Goal: Task Accomplishment & Management: Manage account settings

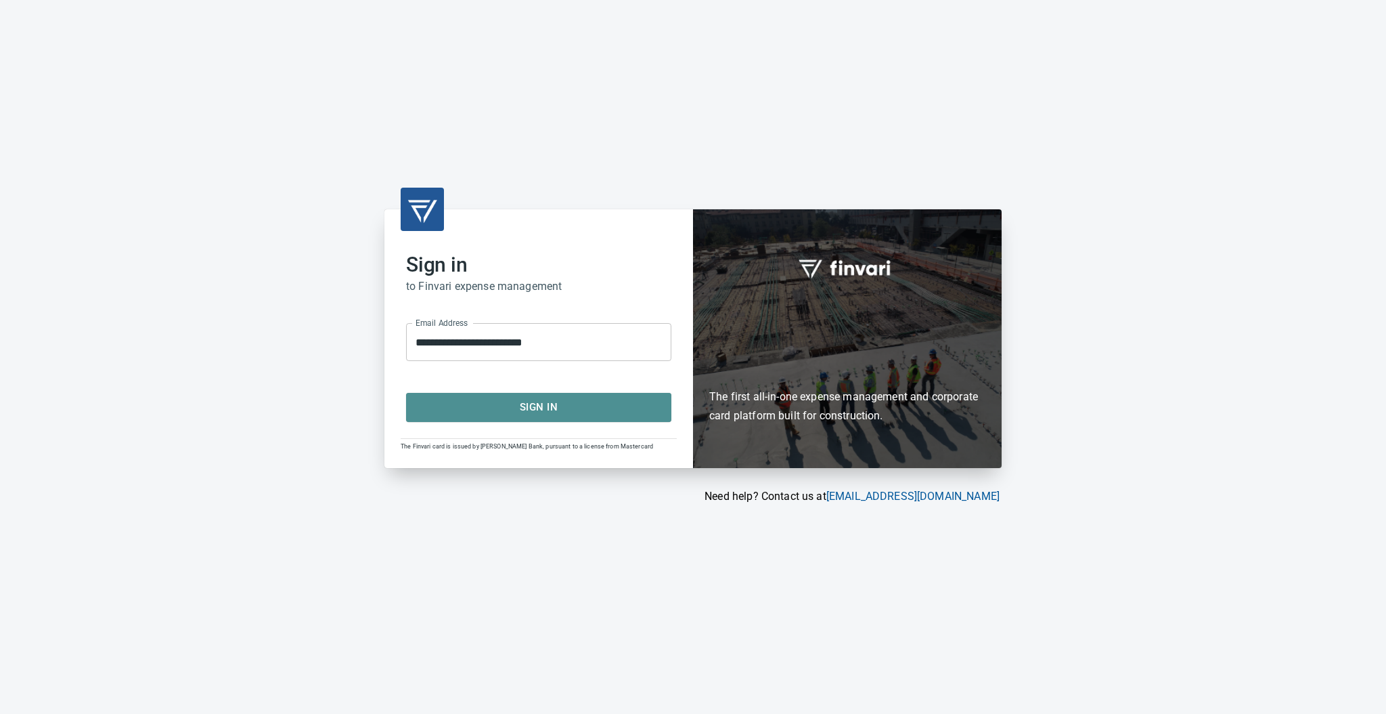
click at [472, 410] on span "Sign In" at bounding box center [539, 407] width 236 height 18
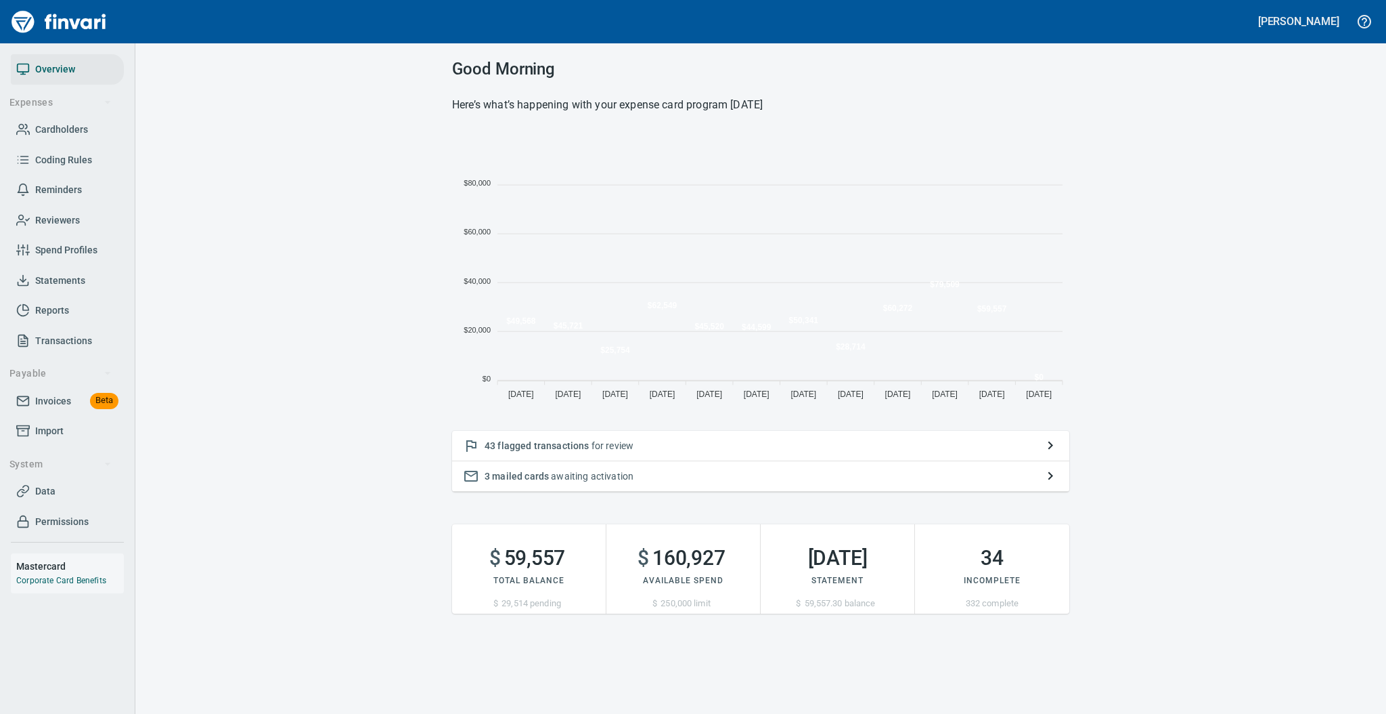
scroll to position [269, 603]
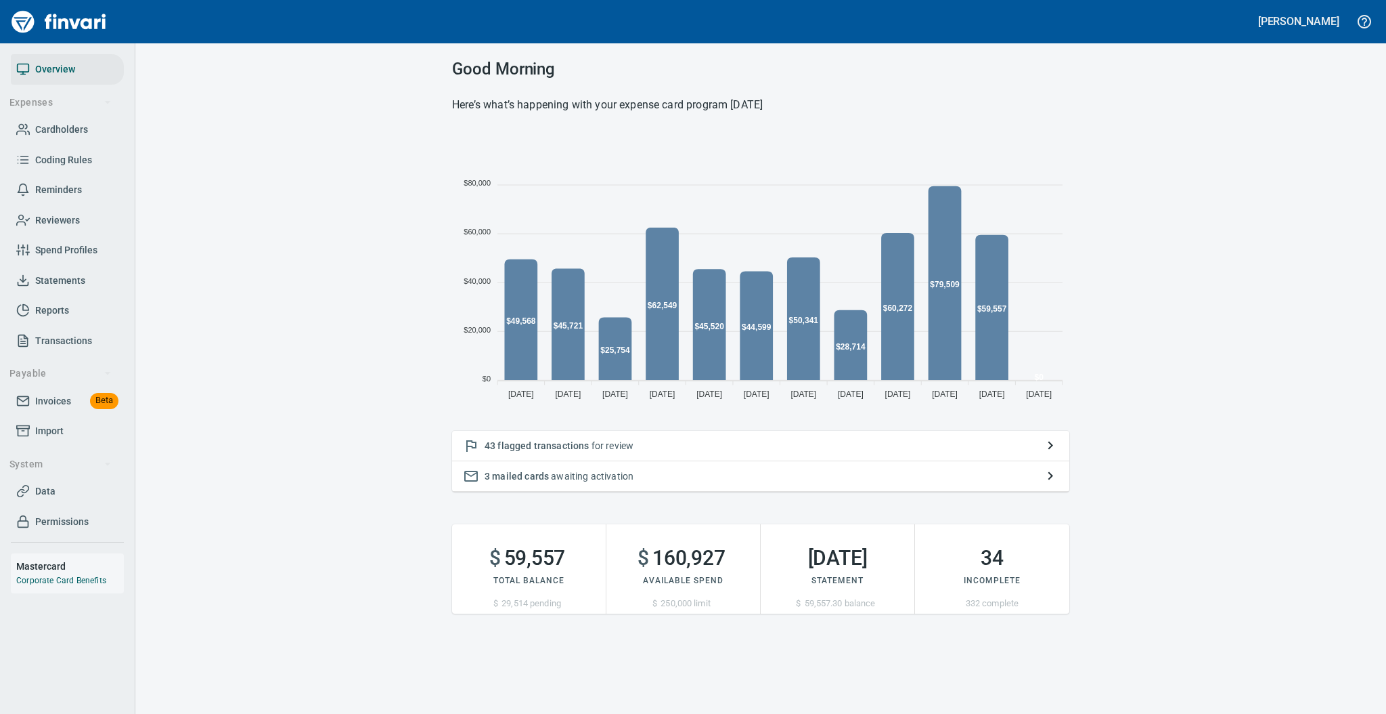
click at [654, 450] on p "43 flagged transactions for review" at bounding box center [761, 446] width 552 height 14
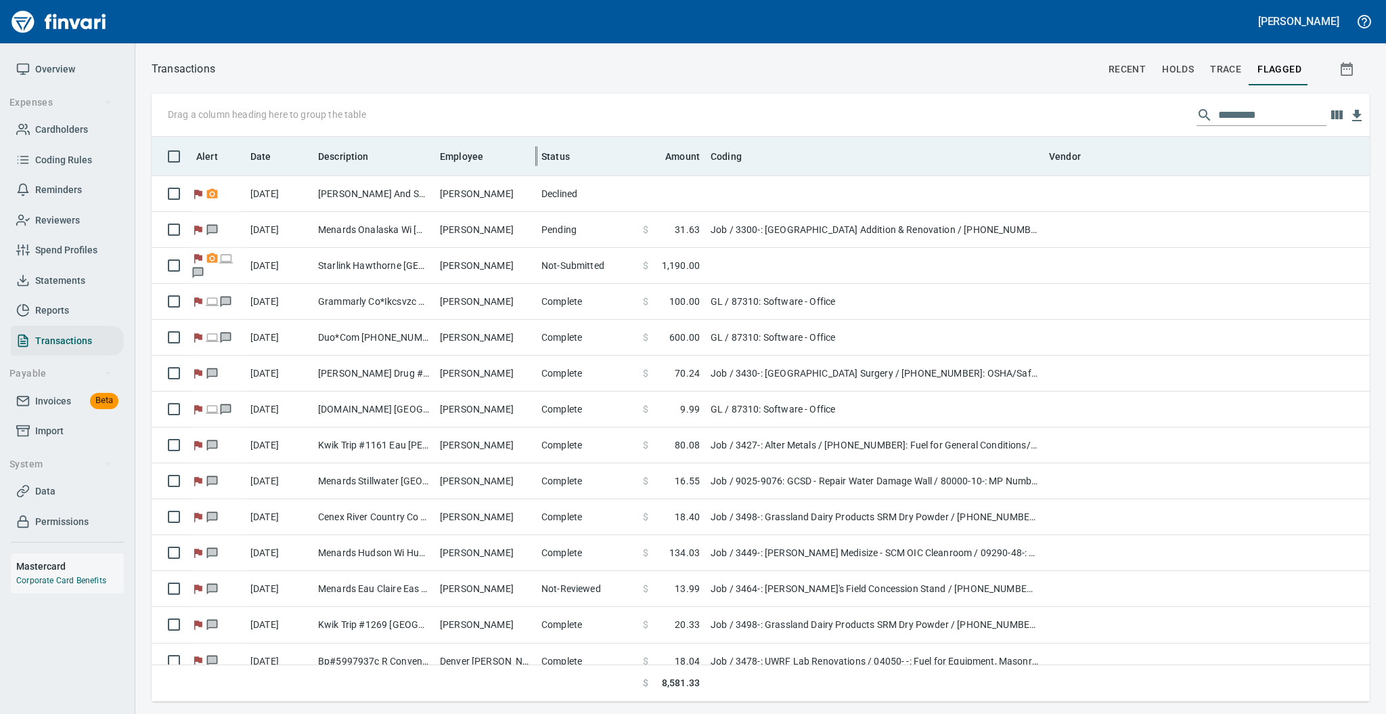
scroll to position [551, 1190]
click at [491, 154] on icon at bounding box center [492, 156] width 8 height 8
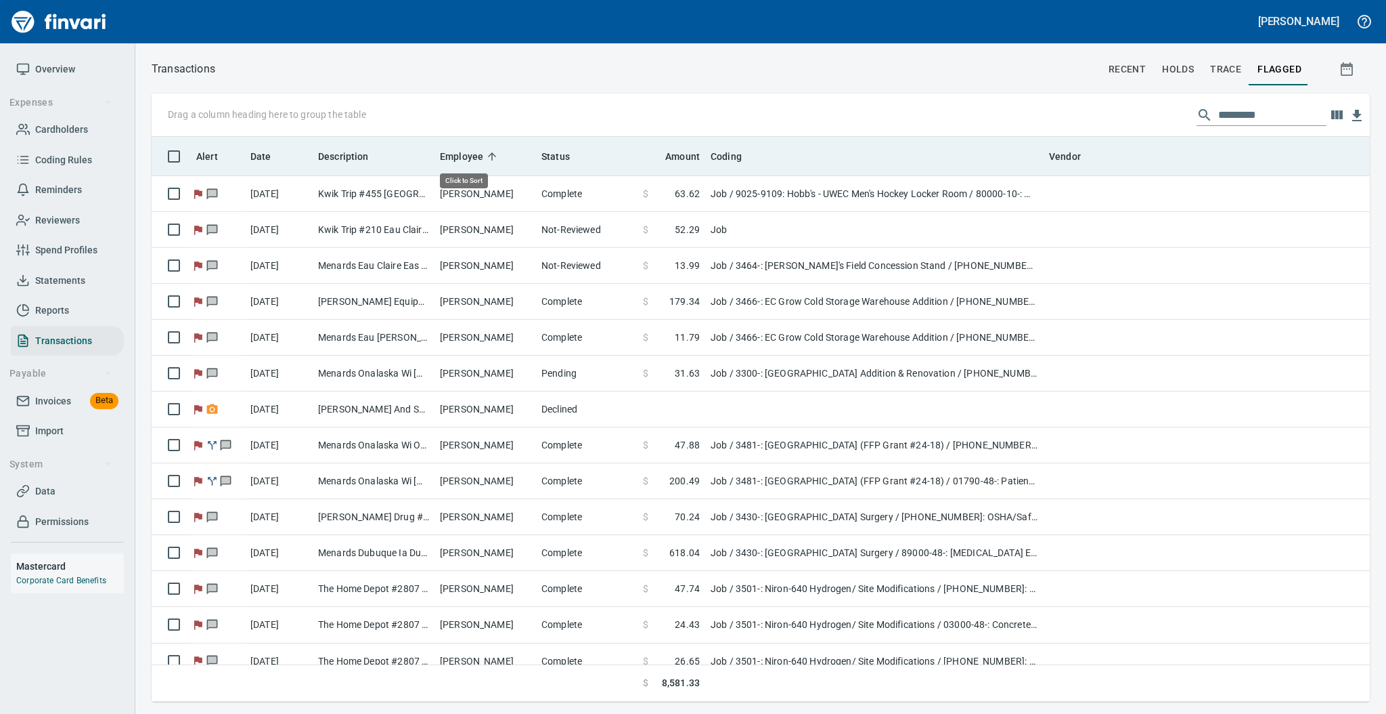
click at [491, 154] on icon at bounding box center [492, 156] width 8 height 8
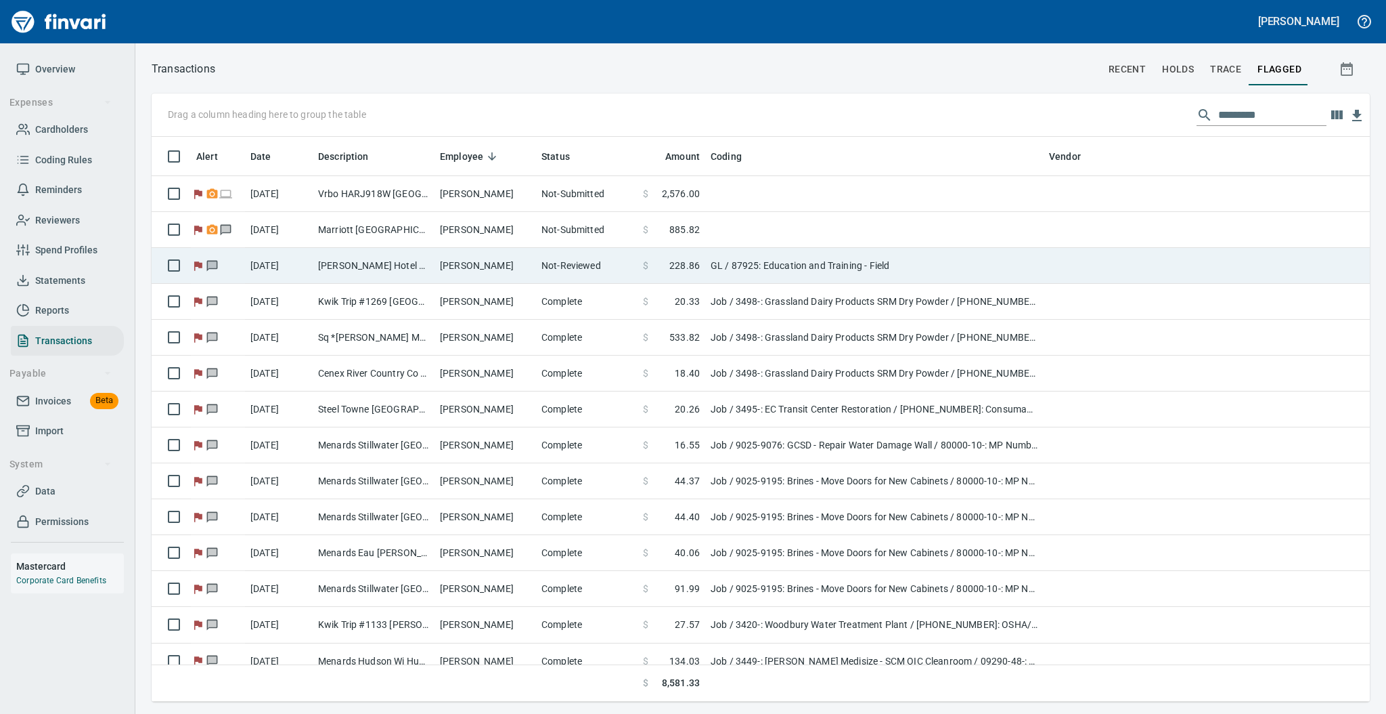
click at [483, 258] on td "[PERSON_NAME]" at bounding box center [486, 266] width 102 height 36
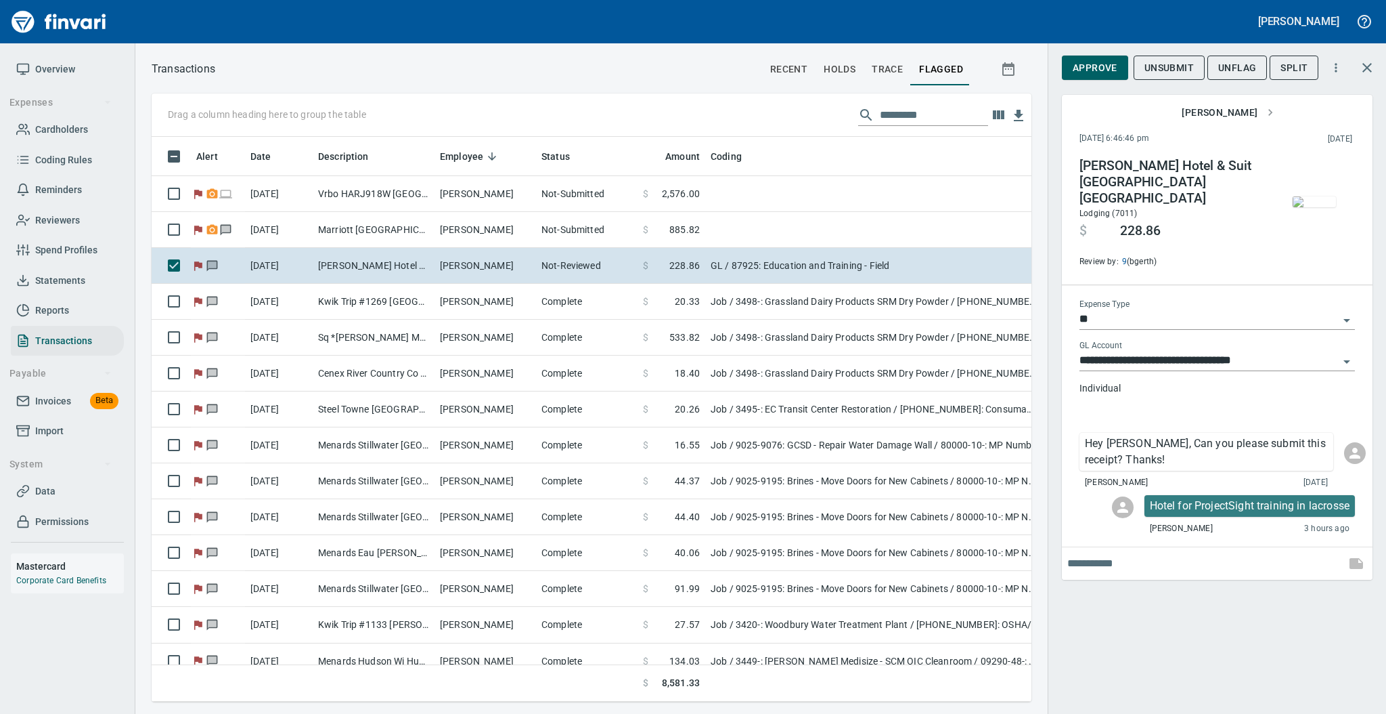
scroll to position [538, 852]
click at [1309, 207] on img "button" at bounding box center [1314, 201] width 43 height 11
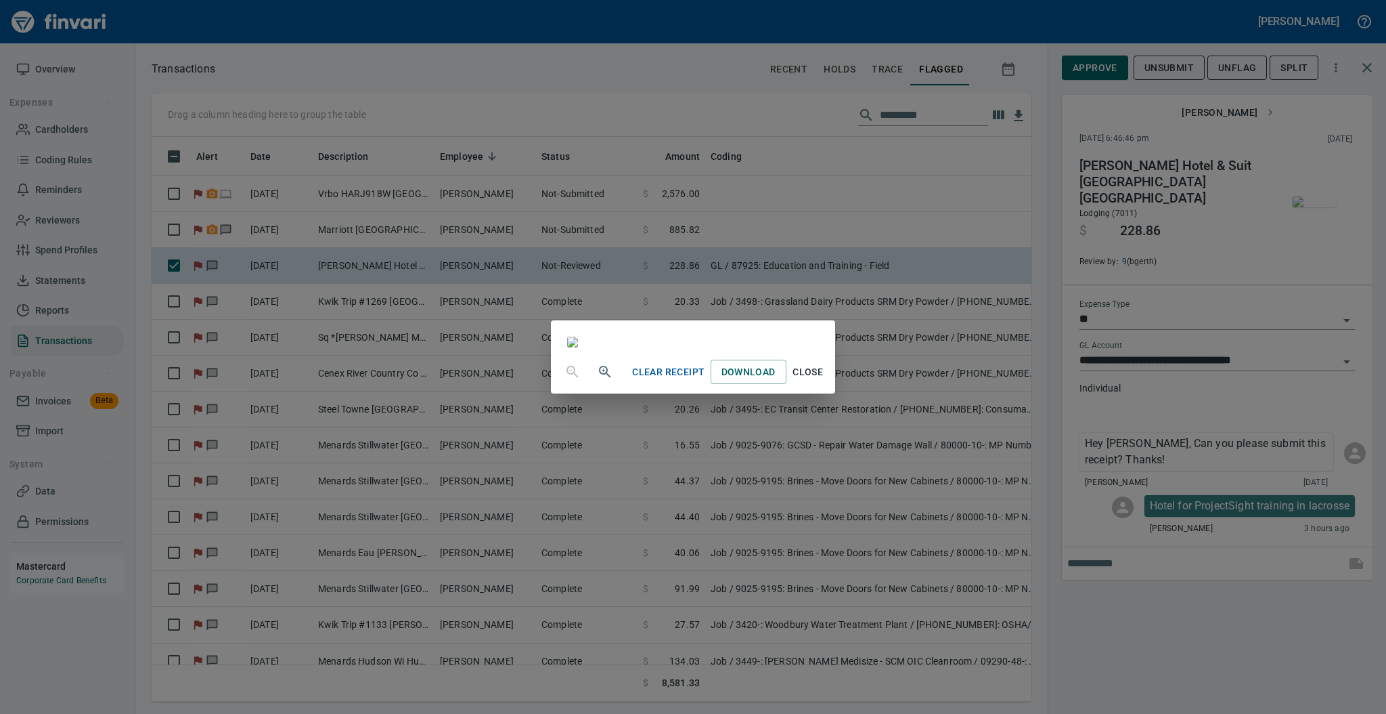
click at [825, 380] on span "Close" at bounding box center [808, 372] width 32 height 17
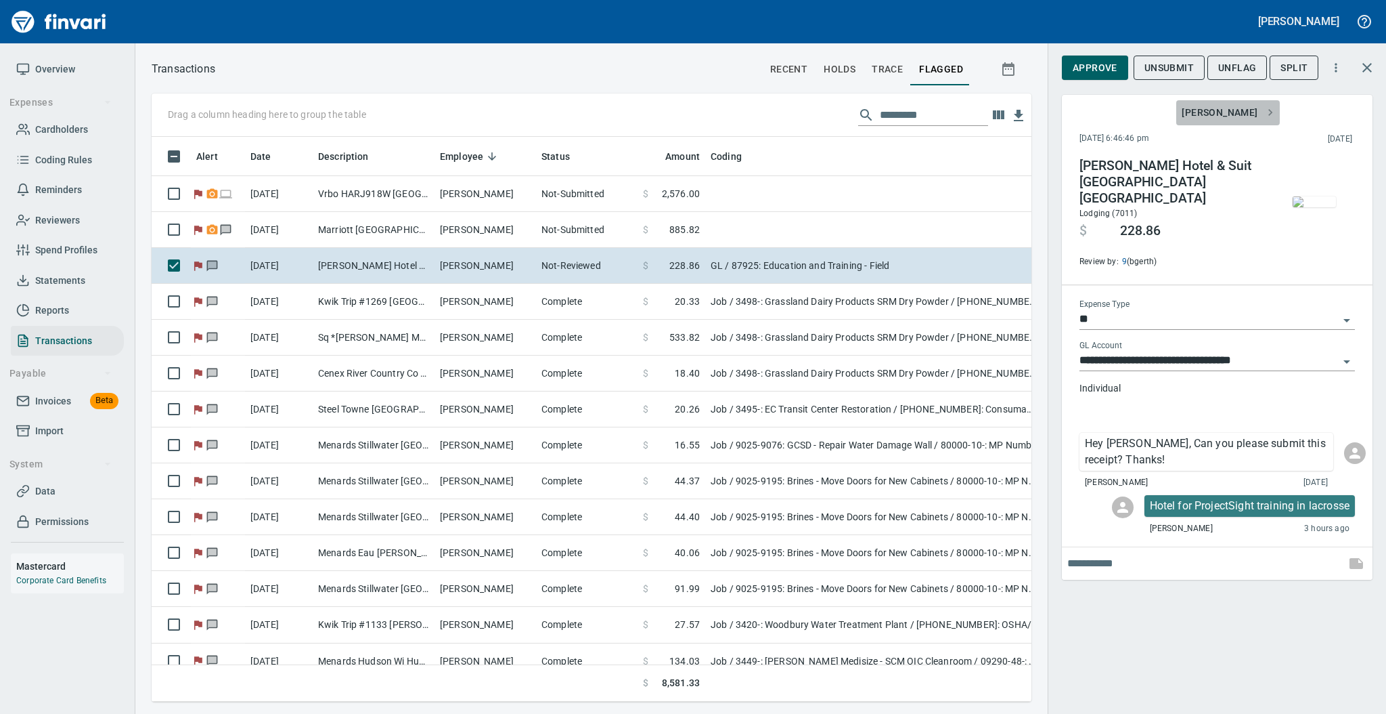
click at [1238, 108] on span "[PERSON_NAME]" at bounding box center [1228, 112] width 92 height 17
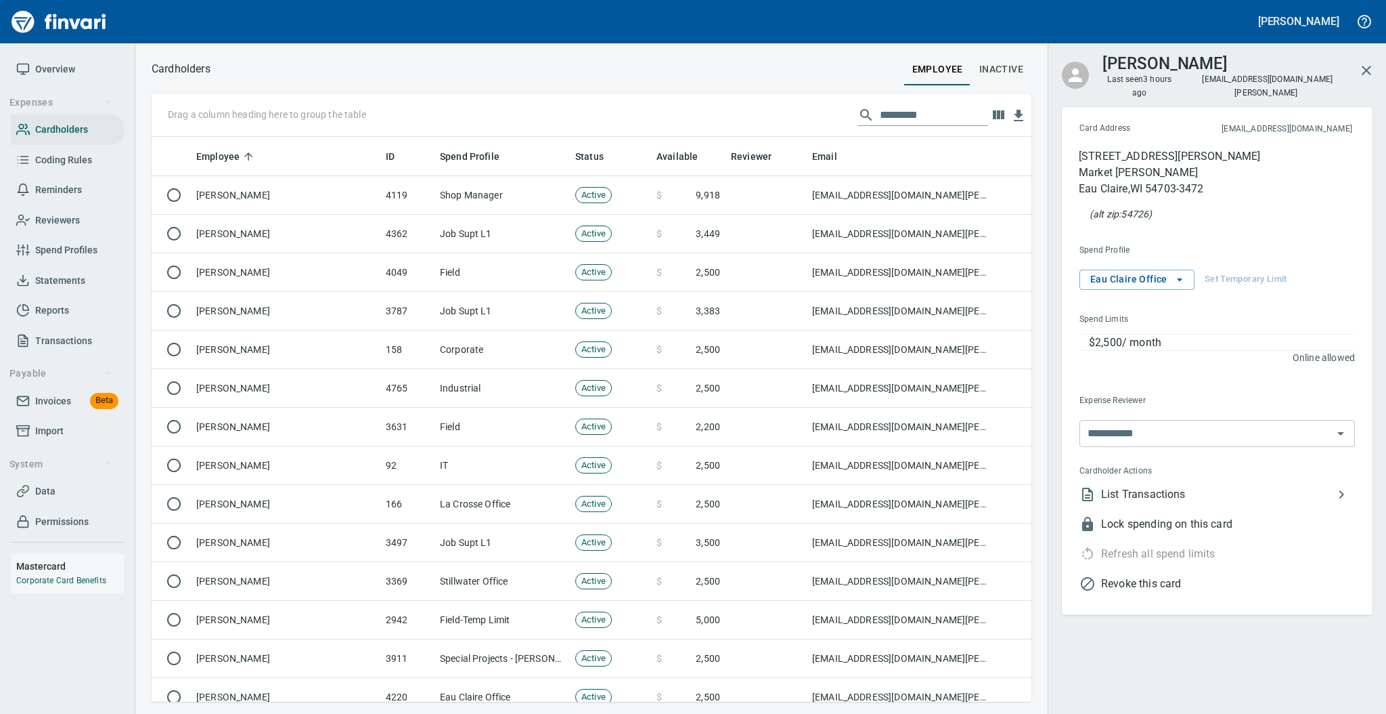
scroll to position [551, 852]
click at [1135, 486] on span "List Transactions" at bounding box center [1217, 494] width 232 height 16
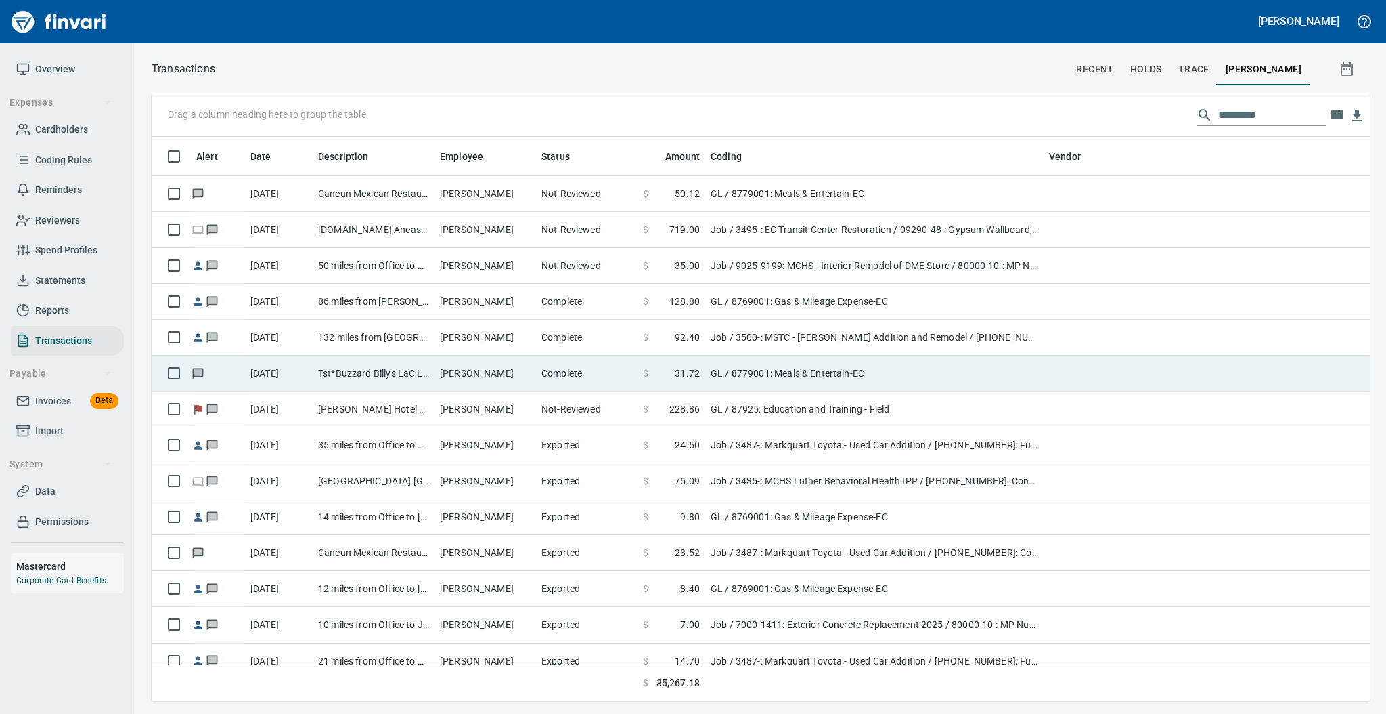
scroll to position [551, 1190]
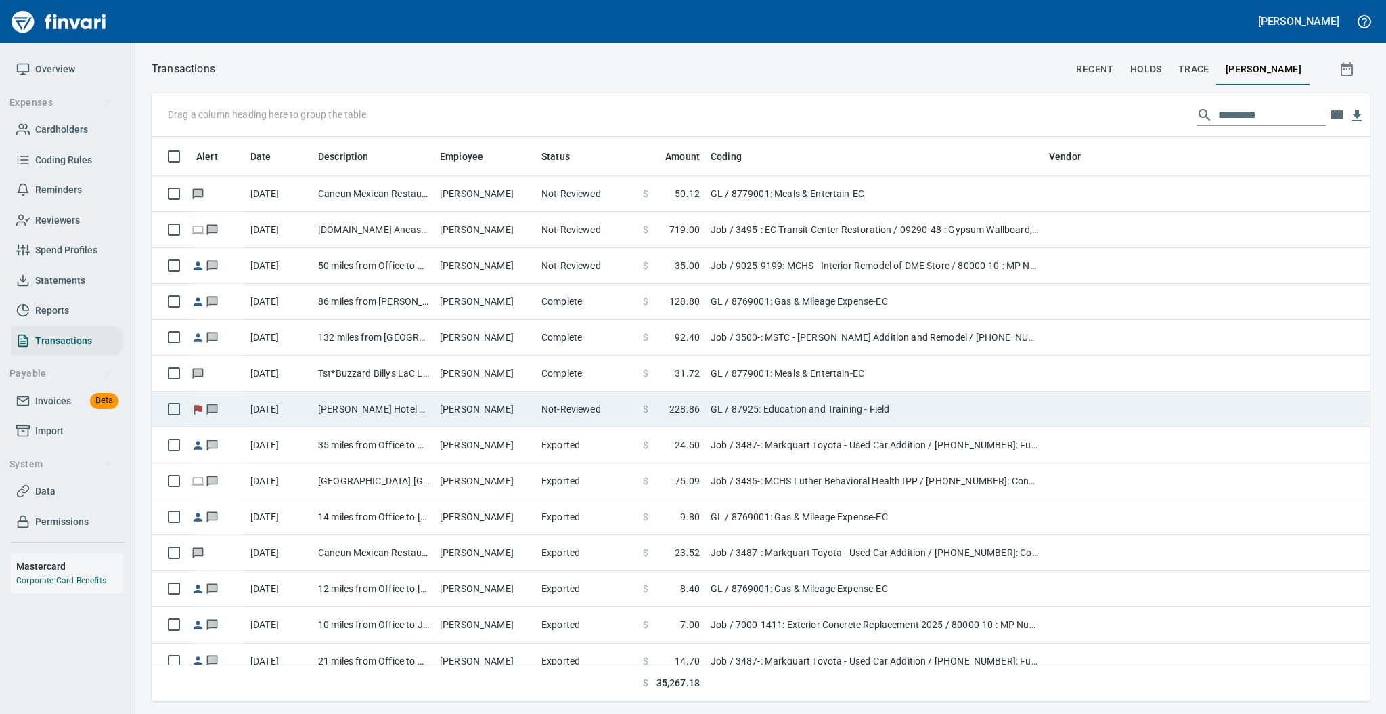
click at [410, 414] on td "[PERSON_NAME] Hotel & Suit [GEOGRAPHIC_DATA] [GEOGRAPHIC_DATA]" at bounding box center [374, 409] width 122 height 36
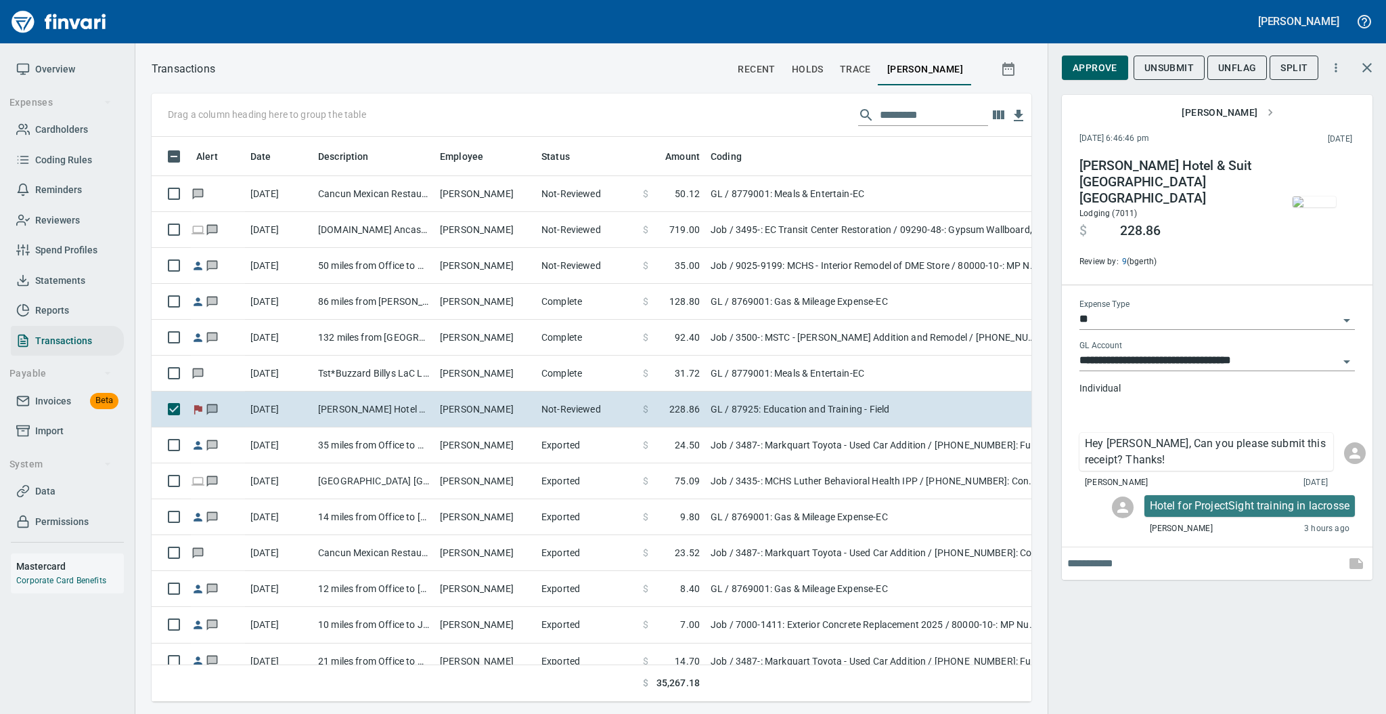
scroll to position [538, 852]
click at [1349, 353] on icon "Open" at bounding box center [1347, 361] width 16 height 16
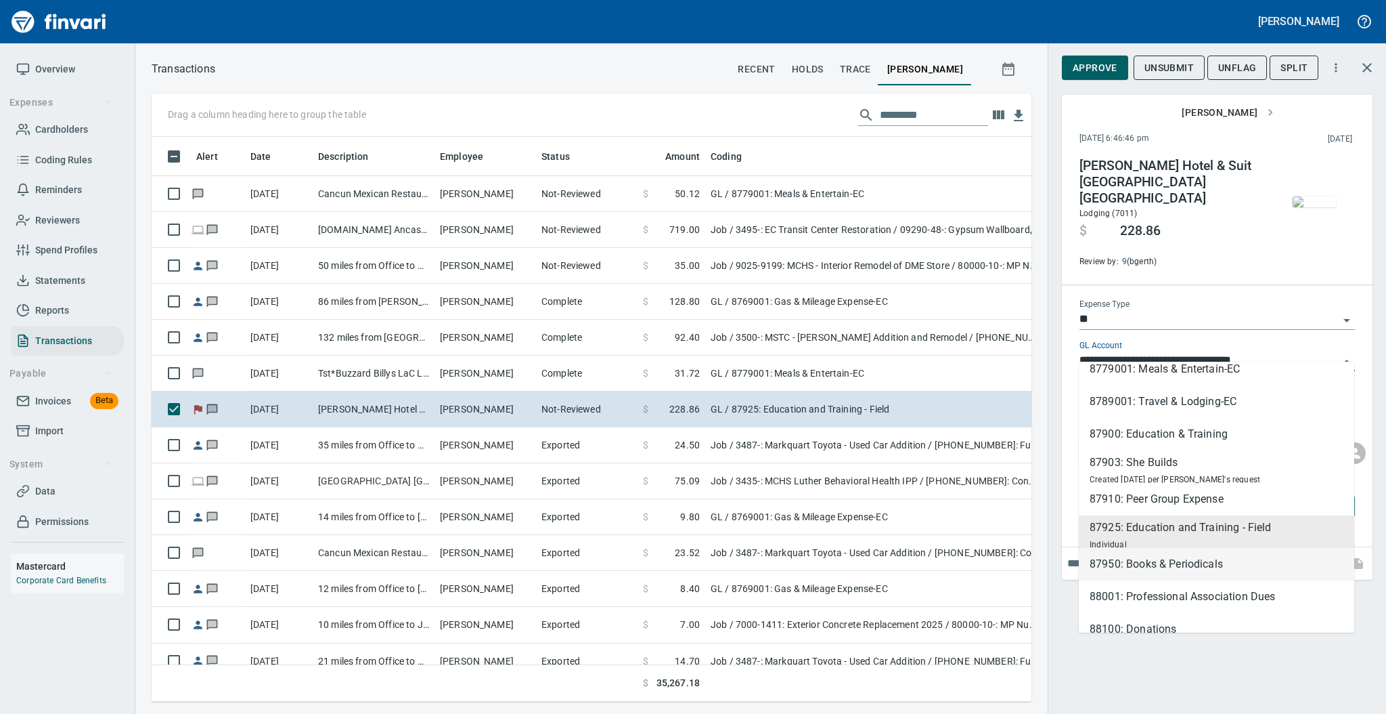
scroll to position [217, 0]
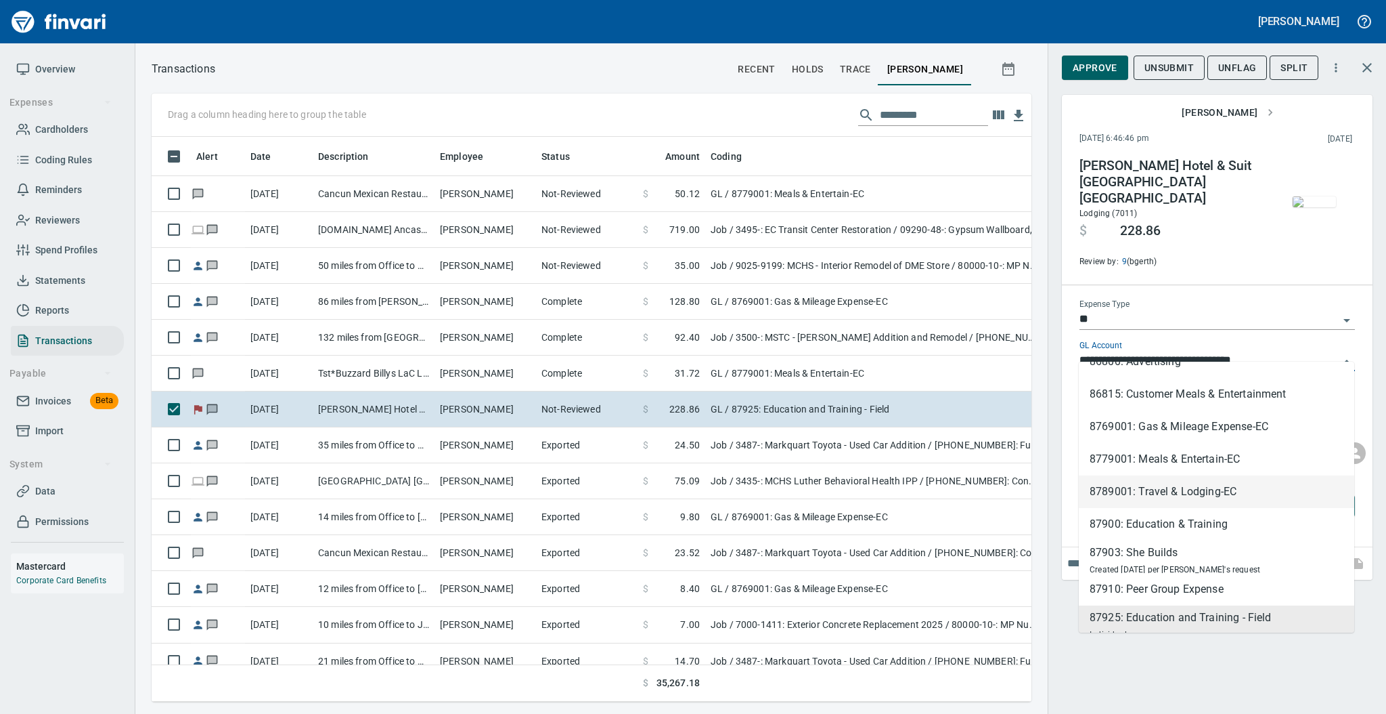
click at [1246, 497] on li "8789001: Travel & Lodging-EC" at bounding box center [1217, 491] width 276 height 32
type input "**********"
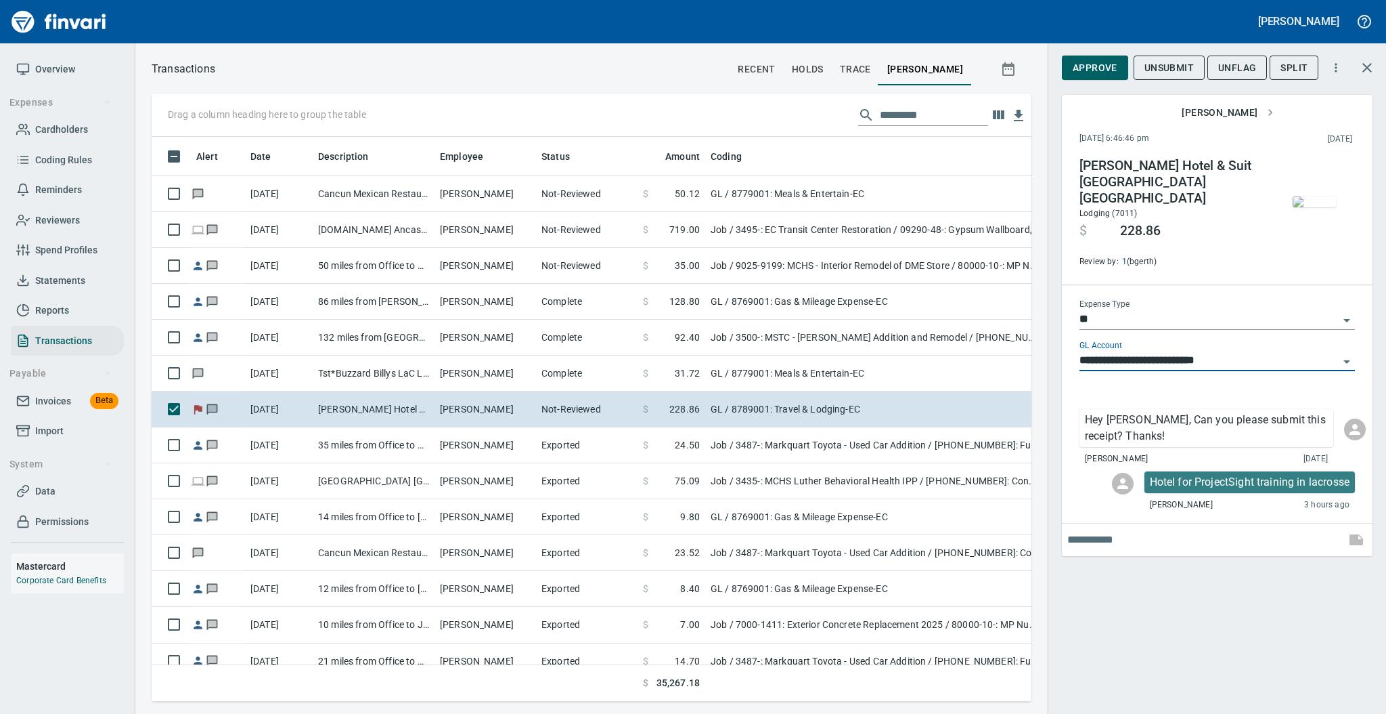
scroll to position [538, 852]
click at [1101, 71] on span "Approve" at bounding box center [1095, 68] width 45 height 17
click at [1214, 68] on span "UnFlag" at bounding box center [1227, 68] width 38 height 17
click at [44, 66] on span "Overview" at bounding box center [55, 69] width 40 height 17
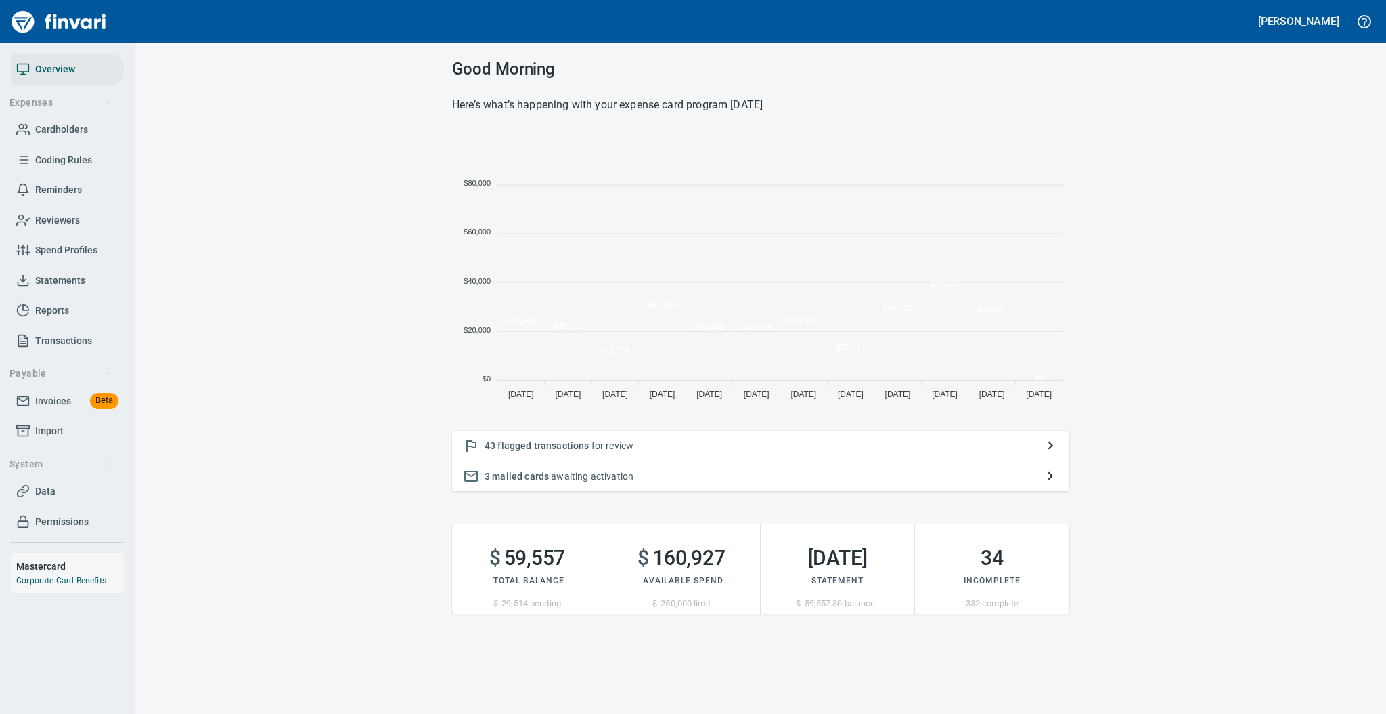
scroll to position [269, 603]
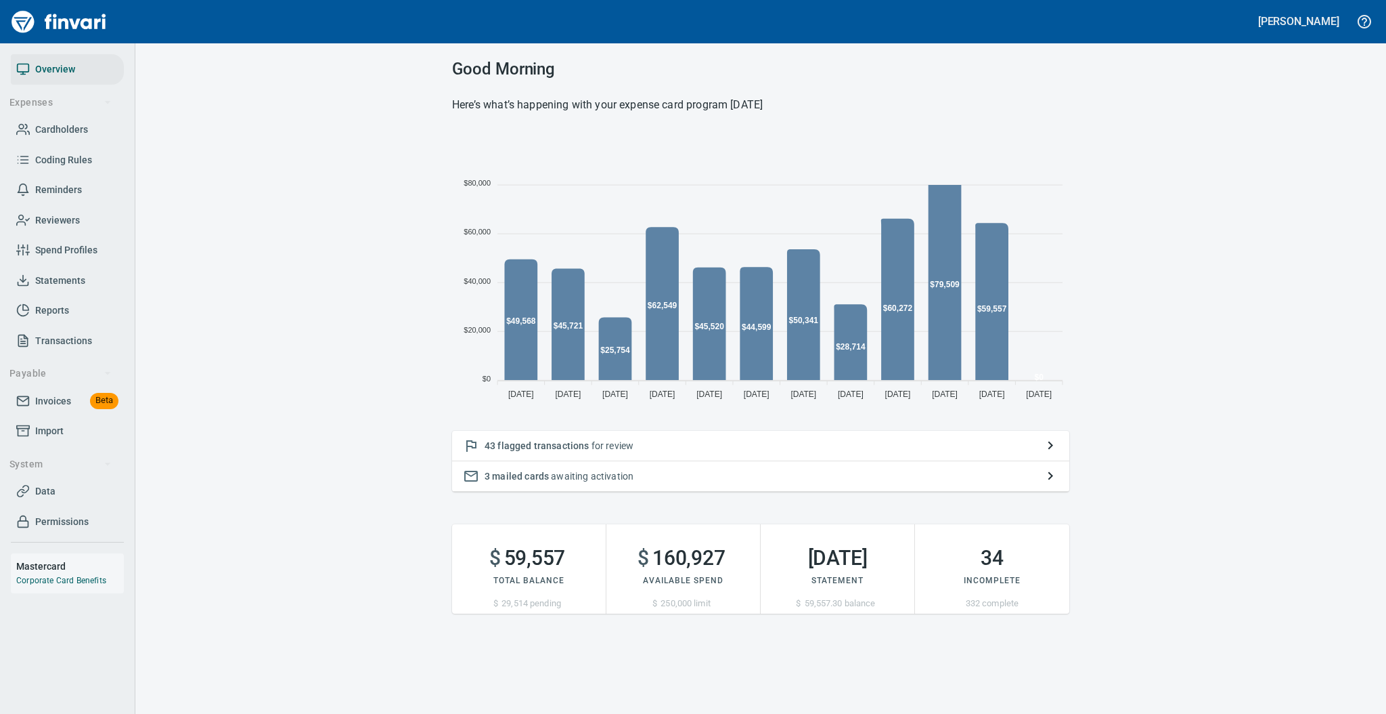
click at [642, 448] on p "43 flagged transactions for review" at bounding box center [761, 446] width 552 height 14
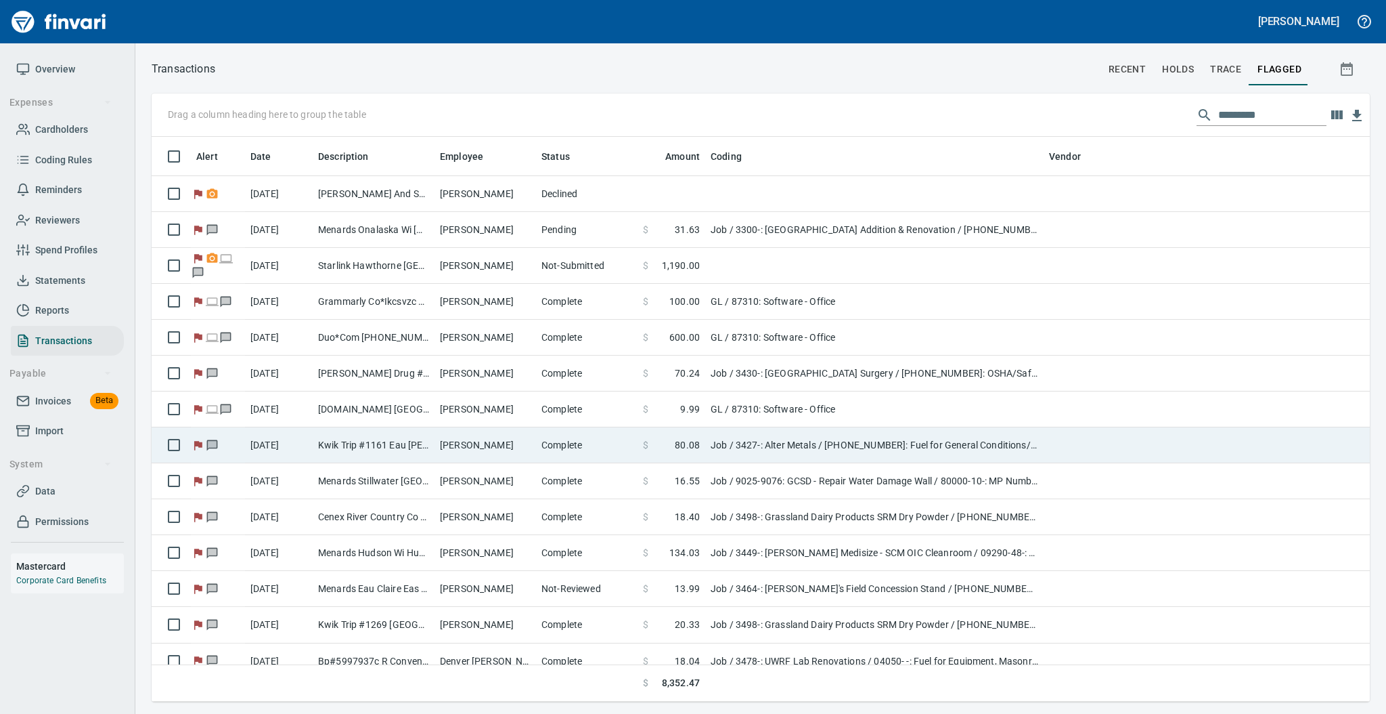
scroll to position [551, 1190]
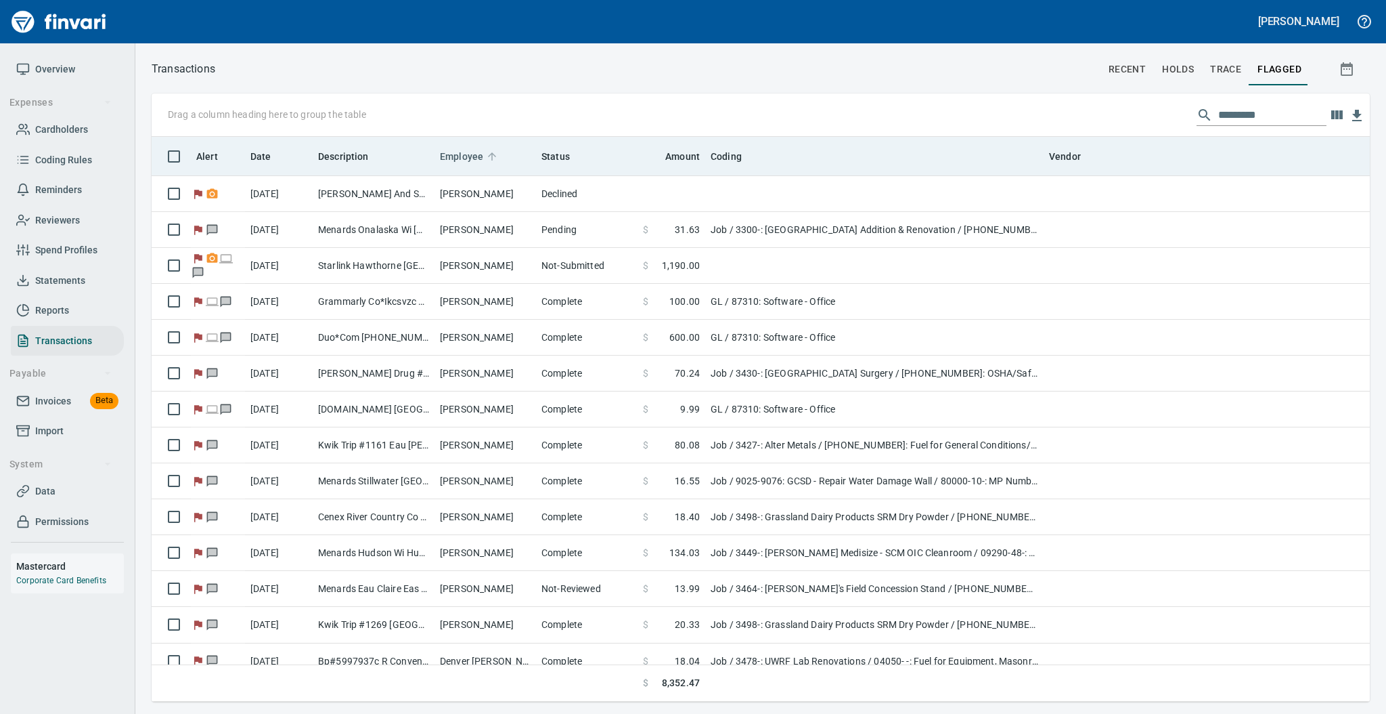
click at [491, 153] on icon at bounding box center [492, 156] width 8 height 8
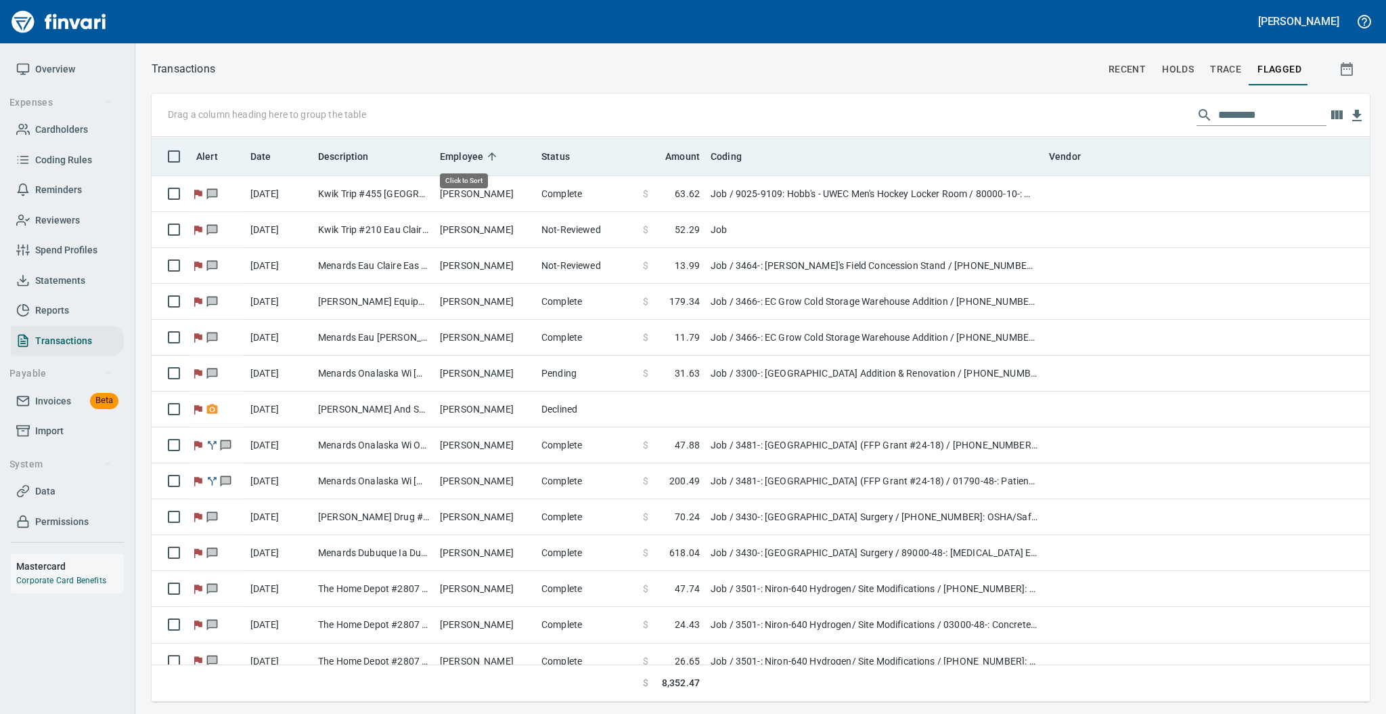
click at [491, 153] on icon at bounding box center [492, 156] width 8 height 8
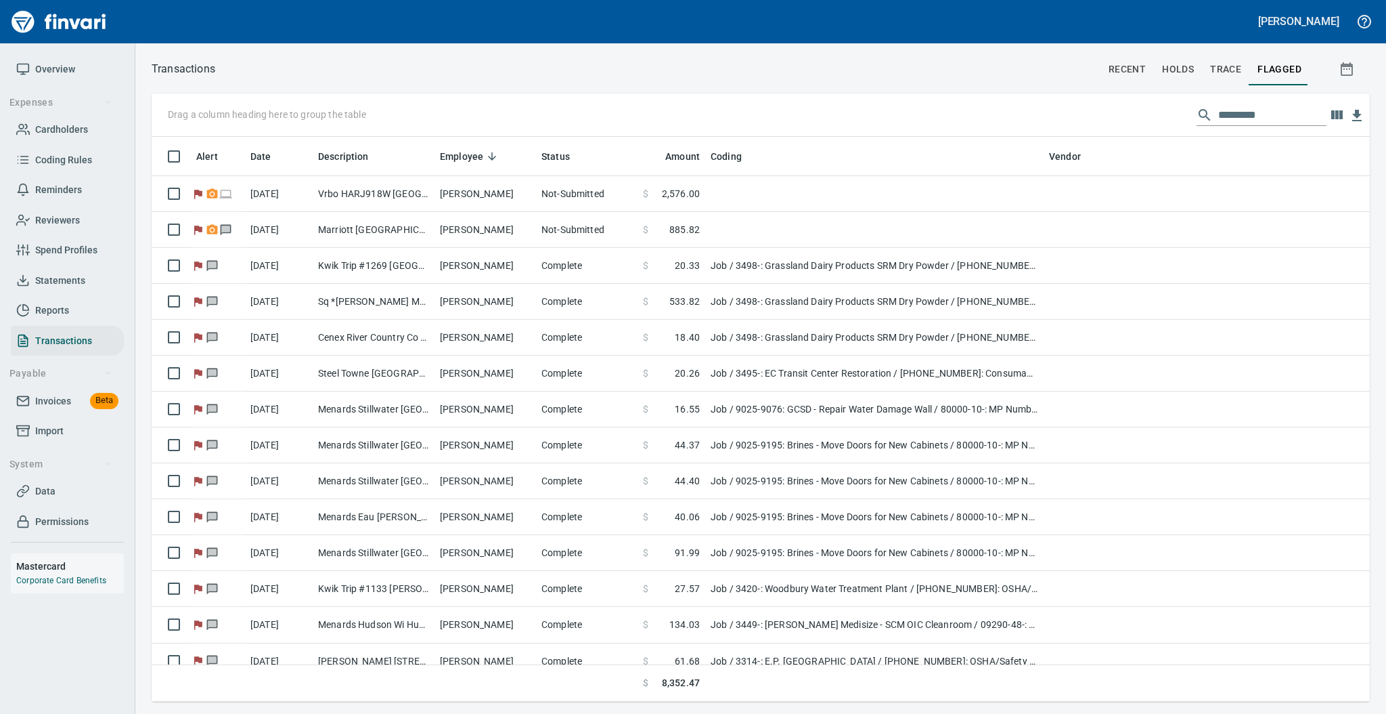
click at [51, 282] on span "Statements" at bounding box center [60, 280] width 50 height 17
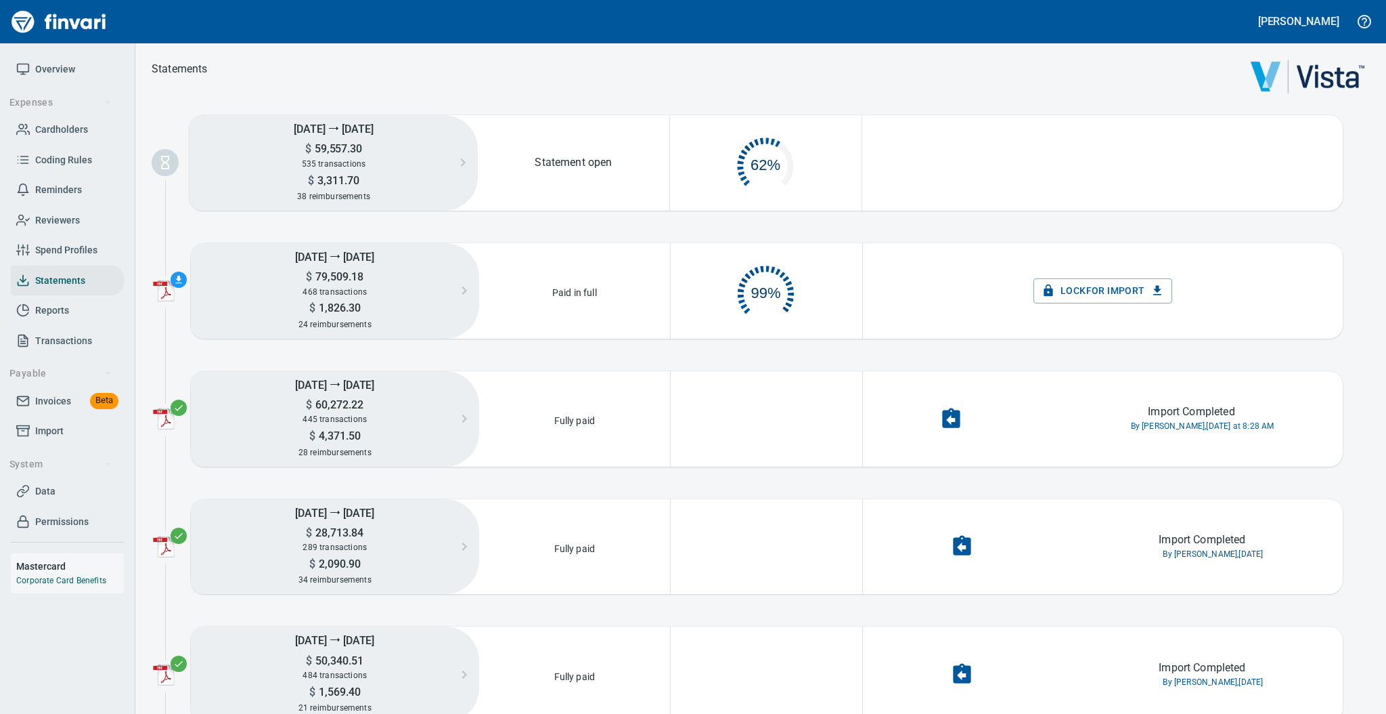
scroll to position [64, 175]
